Goal: Task Accomplishment & Management: Manage account settings

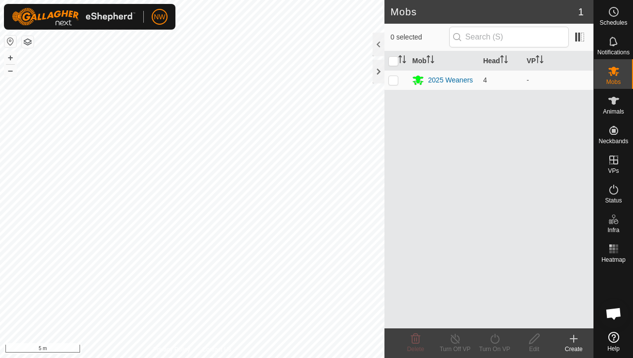
click at [410, 113] on div "Mobs 1 0 selected Mob Head VP 2025 Weaners 4 - Delete Turn Off VP Turn On VP Ed…" at bounding box center [297, 179] width 594 height 358
click at [391, 79] on p-checkbox at bounding box center [394, 80] width 10 height 8
checkbox input "true"
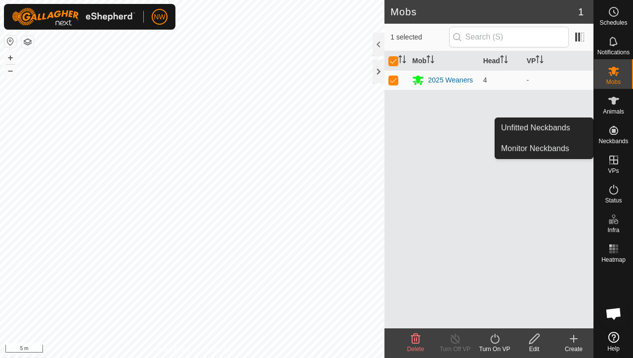
click at [613, 135] on icon at bounding box center [614, 131] width 12 height 12
click at [538, 131] on link "Unfitted Neckbands" at bounding box center [544, 128] width 98 height 20
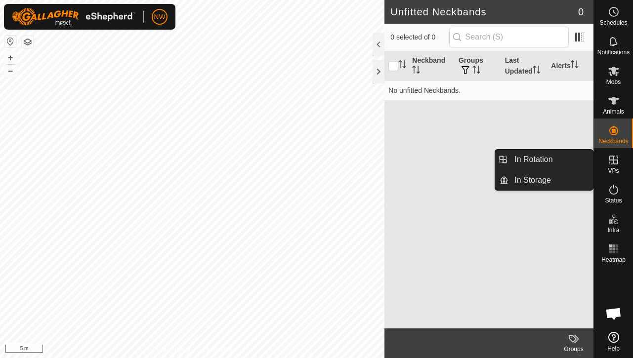
click at [609, 162] on icon at bounding box center [614, 160] width 12 height 12
click at [528, 159] on link "In Rotation" at bounding box center [551, 160] width 85 height 20
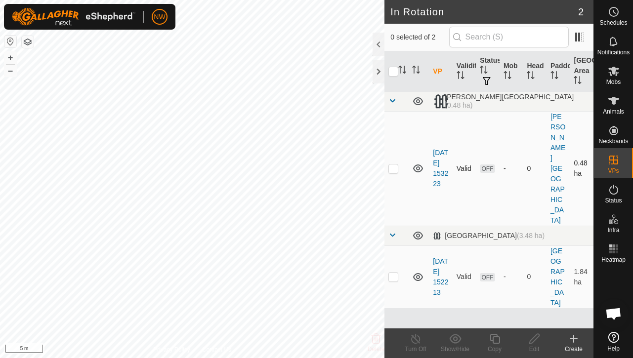
click at [392, 165] on p-checkbox at bounding box center [394, 169] width 10 height 8
checkbox input "true"
click at [391, 273] on p-checkbox at bounding box center [394, 277] width 10 height 8
checkbox input "true"
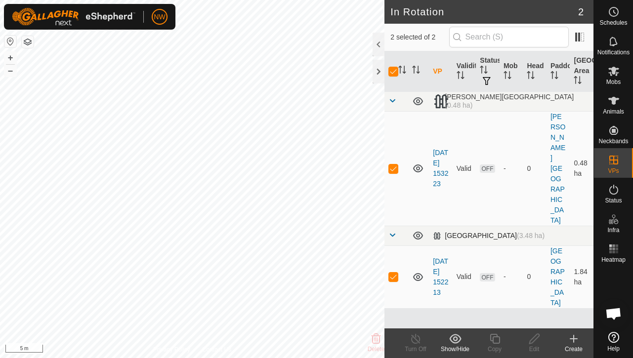
drag, startPoint x: 397, startPoint y: 209, endPoint x: 386, endPoint y: 173, distance: 37.7
click at [396, 273] on p-checkbox at bounding box center [394, 277] width 10 height 8
checkbox input "false"
click at [392, 165] on p-checkbox at bounding box center [394, 169] width 10 height 8
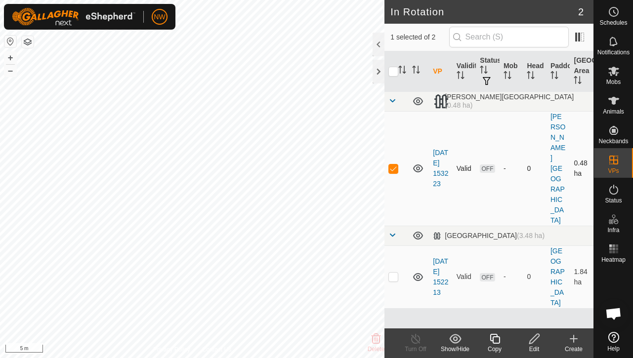
checkbox input "false"
click at [377, 42] on div at bounding box center [379, 45] width 12 height 24
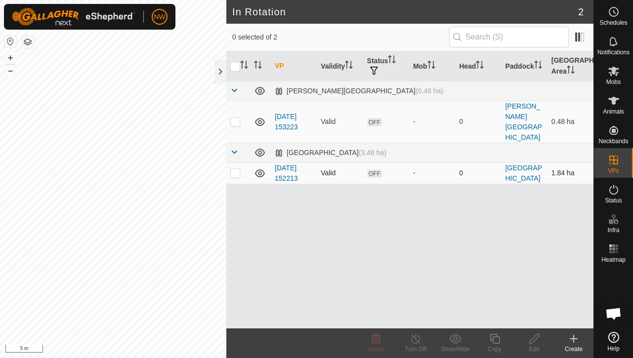
click at [232, 169] on p-checkbox at bounding box center [235, 173] width 10 height 8
checkbox input "true"
click at [533, 340] on icon at bounding box center [534, 339] width 12 height 12
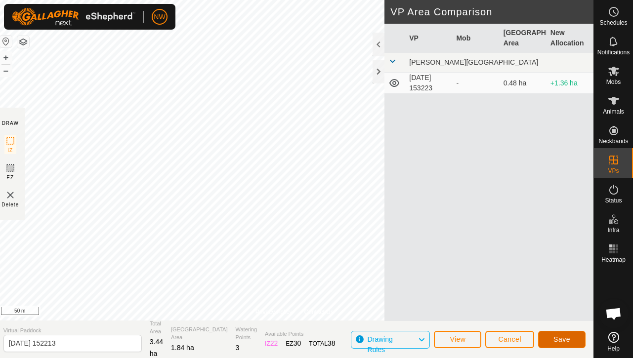
click at [557, 339] on span "Save" at bounding box center [562, 340] width 17 height 8
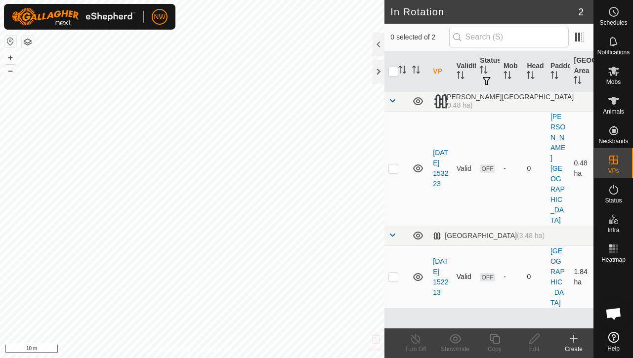
click at [393, 273] on p-checkbox at bounding box center [394, 277] width 10 height 8
checkbox input "true"
click at [455, 311] on div "VP Validity Status Mob Head Paddock Grazing Area [PERSON_NAME][GEOGRAPHIC_DATA]…" at bounding box center [489, 189] width 209 height 277
click at [395, 165] on p-checkbox at bounding box center [394, 169] width 10 height 8
checkbox input "true"
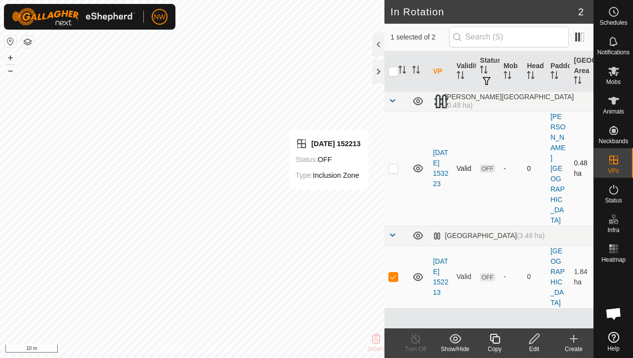
checkbox input "true"
click at [617, 76] on icon at bounding box center [614, 71] width 12 height 12
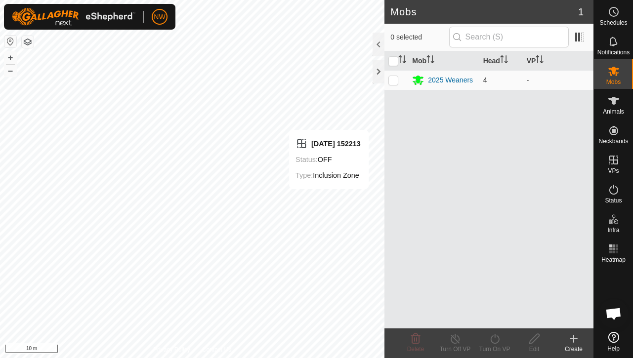
click at [394, 80] on p-checkbox at bounding box center [394, 80] width 10 height 8
checkbox input "true"
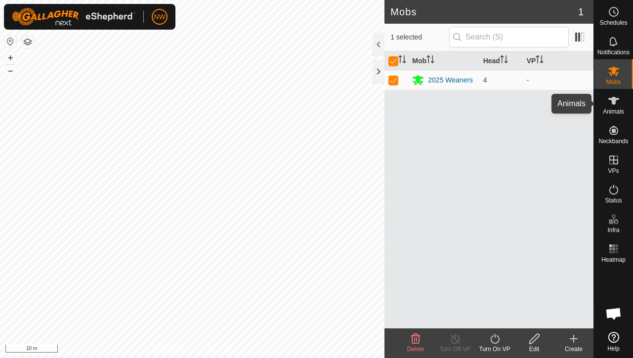
click at [619, 109] on span "Animals" at bounding box center [613, 112] width 21 height 6
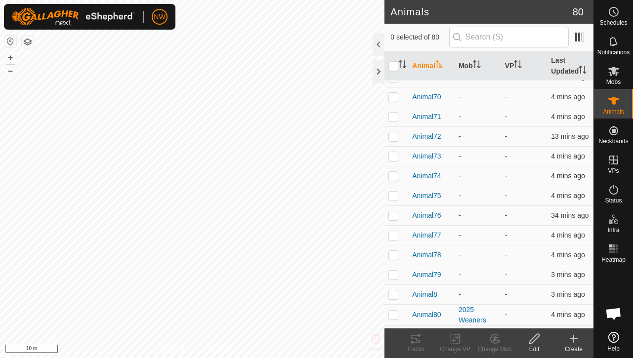
scroll to position [1380, 0]
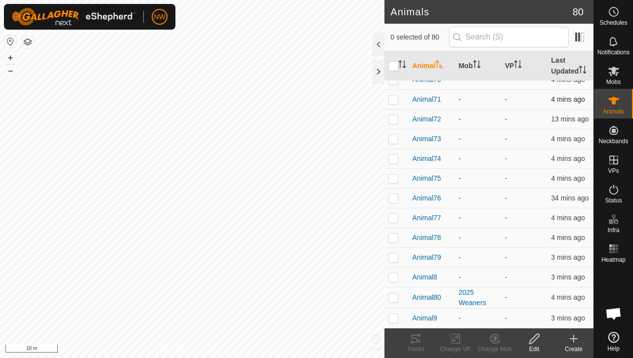
click at [393, 97] on p-checkbox at bounding box center [394, 99] width 10 height 8
click at [395, 98] on p-checkbox at bounding box center [394, 99] width 10 height 8
checkbox input "false"
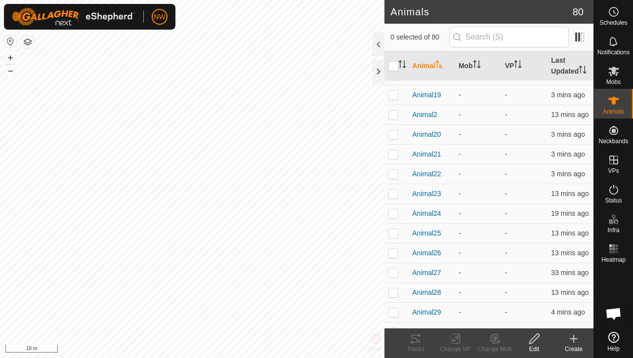
scroll to position [0, 0]
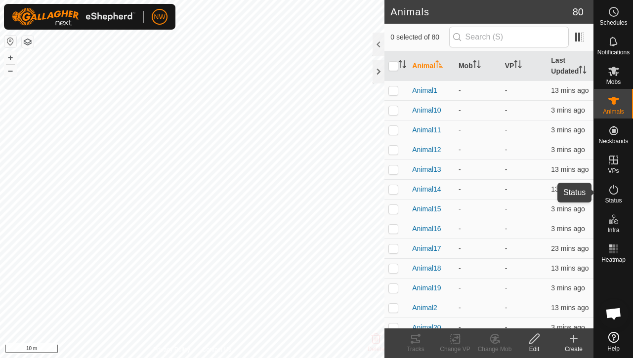
click at [616, 191] on icon at bounding box center [614, 190] width 12 height 12
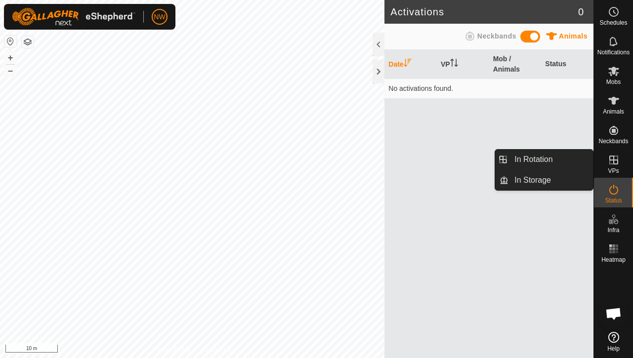
click at [614, 165] on icon at bounding box center [614, 160] width 12 height 12
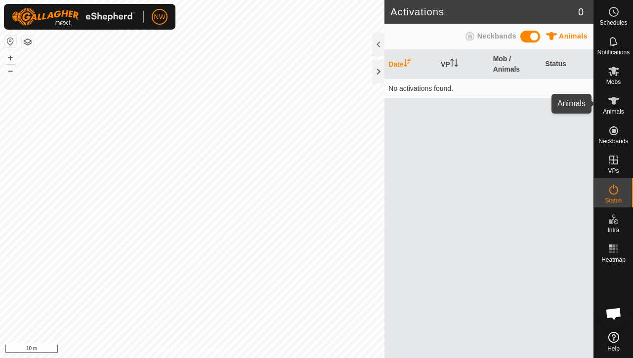
click at [619, 109] on span "Animals" at bounding box center [613, 112] width 21 height 6
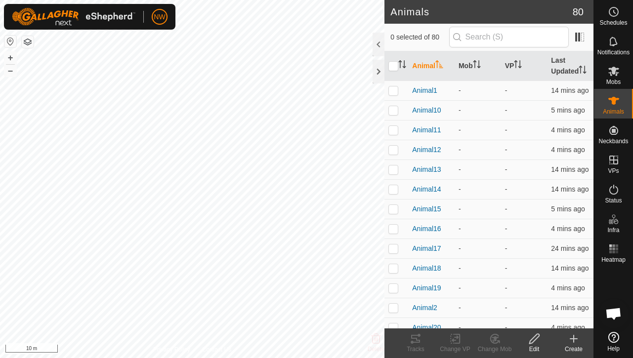
click at [576, 345] on icon at bounding box center [574, 339] width 12 height 12
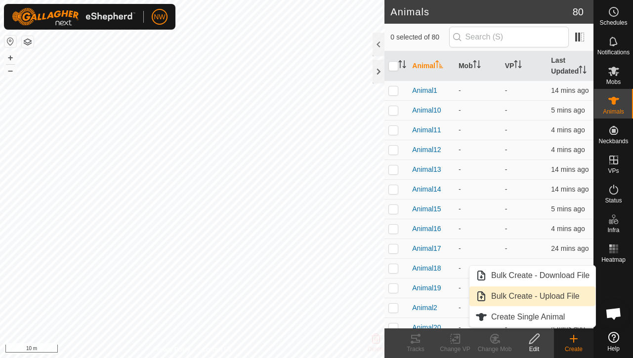
click at [548, 296] on link "Bulk Create - Upload File" at bounding box center [533, 297] width 126 height 20
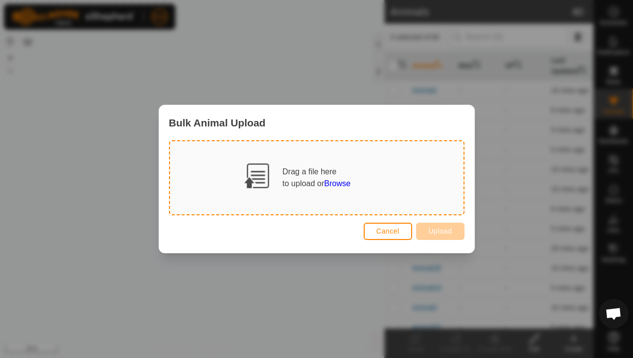
click at [339, 185] on span "Browse" at bounding box center [337, 183] width 26 height 8
drag, startPoint x: 268, startPoint y: 175, endPoint x: 242, endPoint y: 183, distance: 27.4
click at [283, 183] on div "Drag a file here to upload or Browse" at bounding box center [317, 178] width 68 height 24
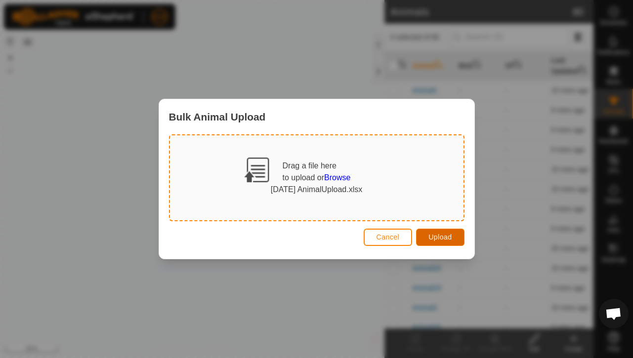
click at [442, 237] on span "Upload" at bounding box center [440, 237] width 23 height 8
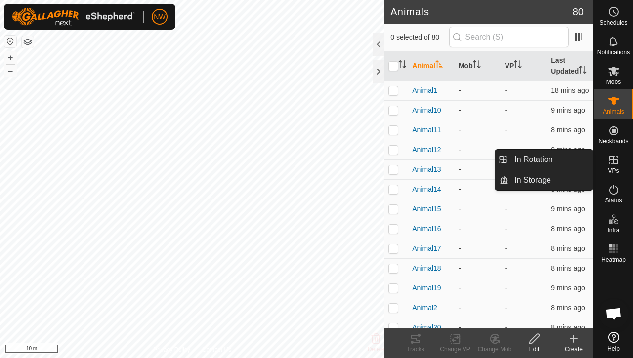
click at [614, 163] on icon at bounding box center [614, 160] width 12 height 12
click at [621, 160] on es-virtualpaddocks-svg-icon at bounding box center [614, 160] width 18 height 16
click at [617, 161] on icon at bounding box center [613, 160] width 9 height 9
click at [611, 160] on icon at bounding box center [613, 160] width 9 height 9
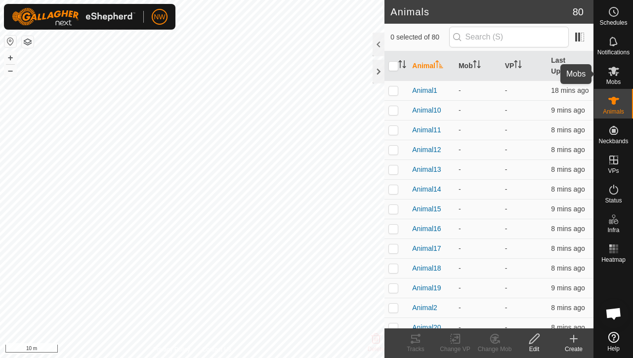
click at [617, 73] on icon at bounding box center [613, 71] width 11 height 9
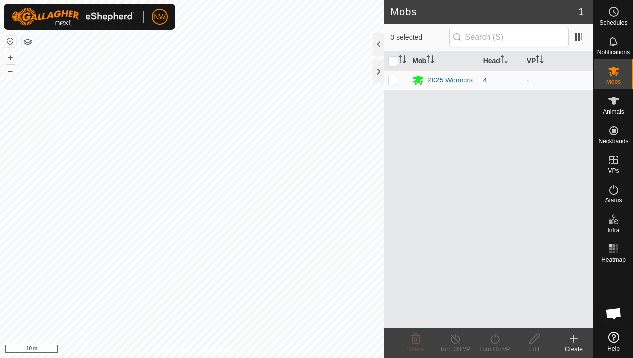
click at [393, 81] on p-checkbox at bounding box center [394, 80] width 10 height 8
checkbox input "true"
drag, startPoint x: 472, startPoint y: 152, endPoint x: 451, endPoint y: 176, distance: 31.6
click at [451, 176] on div "Mob Head VP 2025 Weaners 4 -" at bounding box center [489, 189] width 209 height 277
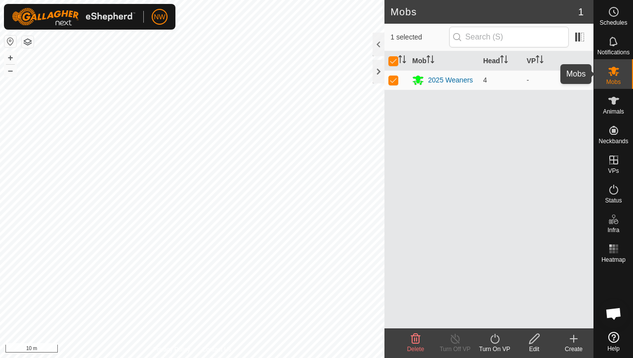
click at [617, 72] on icon at bounding box center [614, 71] width 12 height 12
click at [391, 77] on p-checkbox at bounding box center [394, 80] width 10 height 8
checkbox input "false"
click at [392, 80] on p-checkbox at bounding box center [394, 80] width 10 height 8
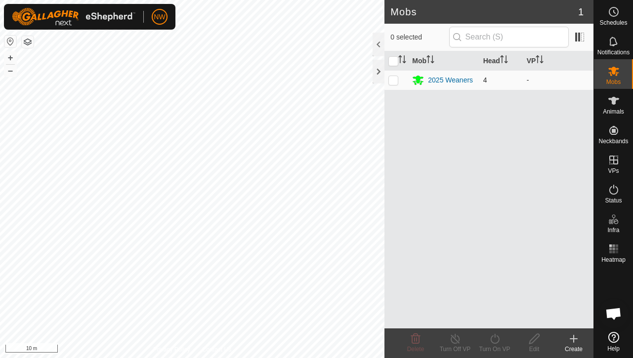
checkbox input "true"
drag, startPoint x: 443, startPoint y: 79, endPoint x: 395, endPoint y: 85, distance: 47.9
click at [423, 98] on div "Mob Head VP 2025 Weaners 4 -" at bounding box center [489, 189] width 209 height 277
click at [493, 341] on icon at bounding box center [495, 339] width 12 height 12
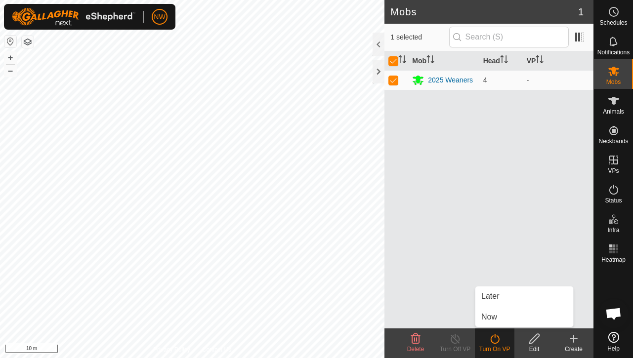
click at [530, 156] on div "Mob Head VP 2025 Weaners 4 -" at bounding box center [489, 189] width 209 height 277
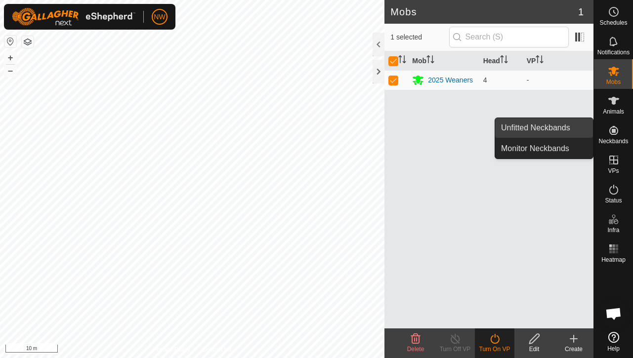
click at [562, 129] on link "Unfitted Neckbands" at bounding box center [544, 128] width 98 height 20
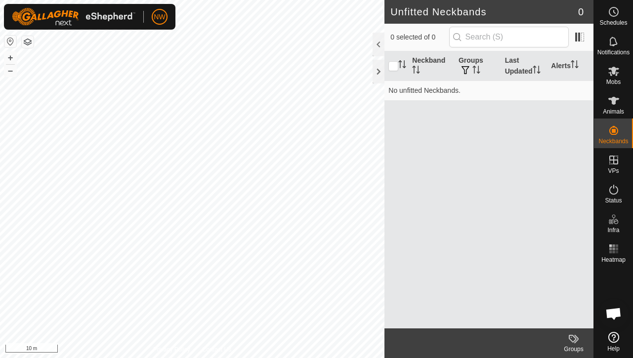
click at [503, 175] on div "Neckband Groups Last Updated Alerts No unfitted Neckbands." at bounding box center [489, 189] width 209 height 277
